Goal: Navigation & Orientation: Find specific page/section

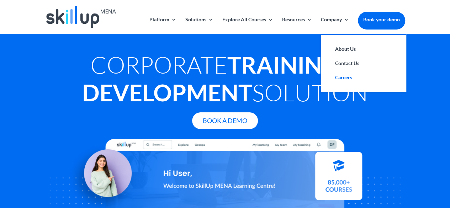
click at [342, 78] on link "Careers" at bounding box center [363, 77] width 71 height 14
click at [347, 48] on link "About Us" at bounding box center [363, 49] width 71 height 14
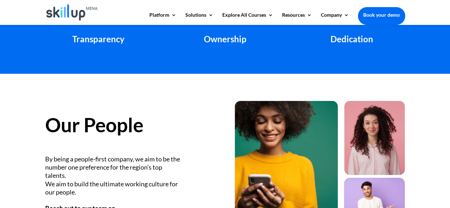
scroll to position [838, 0]
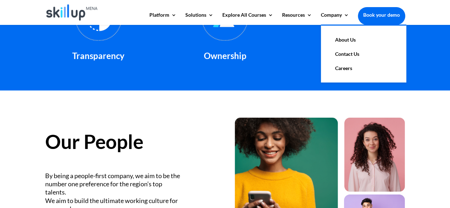
click at [346, 70] on link "Careers" at bounding box center [363, 68] width 71 height 14
